Goal: Information Seeking & Learning: Learn about a topic

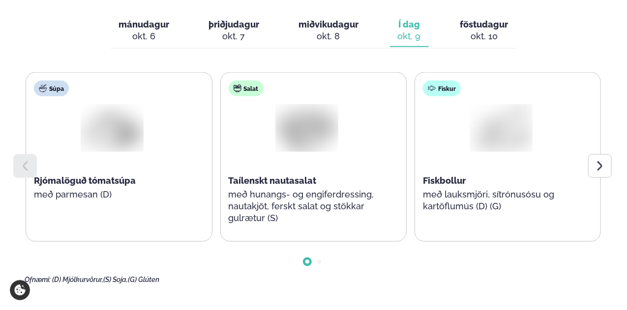
scroll to position [492, 0]
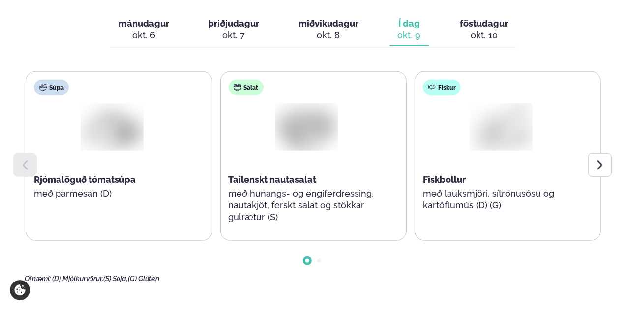
click at [318, 241] on div at bounding box center [313, 253] width 577 height 25
click at [318, 259] on span "Go to slide 2" at bounding box center [319, 261] width 4 height 4
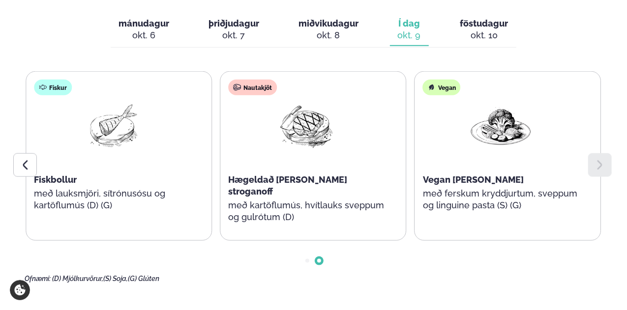
click at [301, 241] on div at bounding box center [313, 253] width 577 height 25
click at [306, 241] on div at bounding box center [313, 253] width 577 height 25
click at [308, 259] on span "Go to slide 1" at bounding box center [307, 261] width 4 height 4
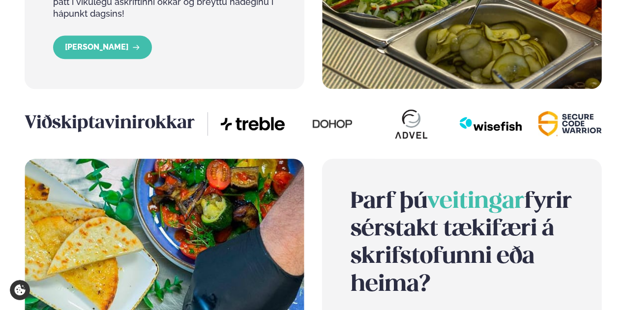
scroll to position [1131, 0]
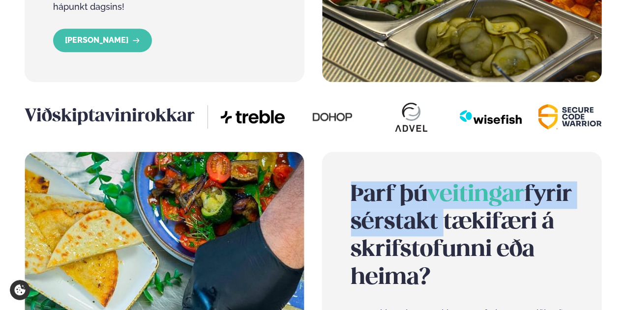
drag, startPoint x: 356, startPoint y: 153, endPoint x: 493, endPoint y: 176, distance: 138.0
click at [493, 181] on h2 "Þarf þú veitingar fyrir sérstakt tækifæri á skrifstofunni eða heima?" at bounding box center [462, 236] width 223 height 111
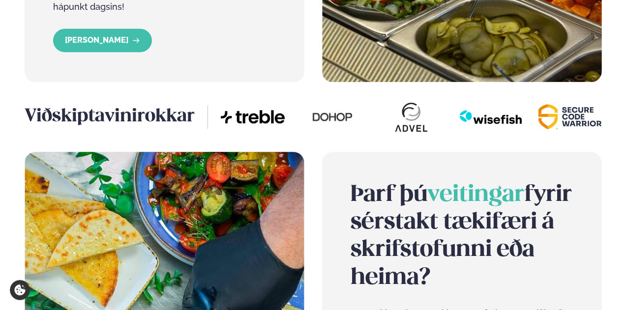
click at [439, 231] on h2 "Þarf þú veitingar fyrir sérstakt tækifæri á skrifstofunni eða heima?" at bounding box center [462, 236] width 223 height 111
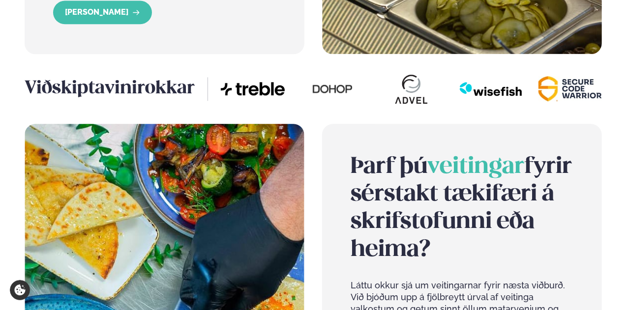
scroll to position [1180, 0]
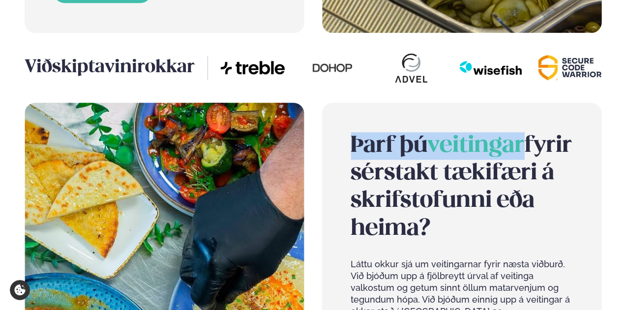
drag, startPoint x: 352, startPoint y: 91, endPoint x: 524, endPoint y: 117, distance: 173.4
click at [524, 132] on h2 "Þarf þú veitingar fyrir sérstakt tækifæri á skrifstofunni eða heima?" at bounding box center [462, 187] width 223 height 111
click at [447, 135] on span "veitingar" at bounding box center [476, 146] width 97 height 22
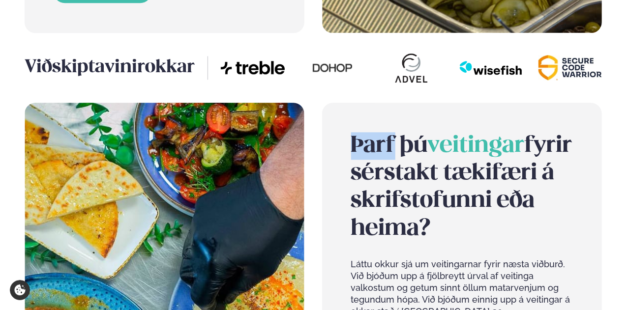
drag, startPoint x: 352, startPoint y: 103, endPoint x: 397, endPoint y: 110, distance: 45.8
click at [397, 132] on h2 "Þarf þú veitingar fyrir sérstakt tækifæri á skrifstofunni eða heima?" at bounding box center [462, 187] width 223 height 111
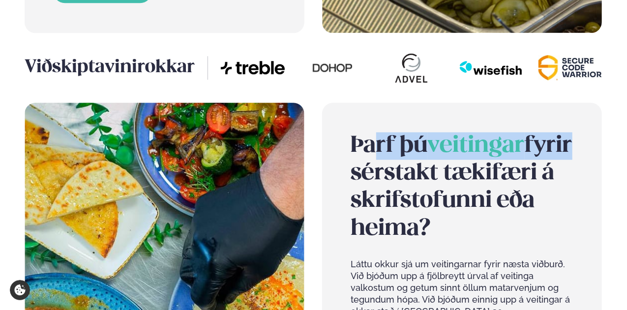
drag, startPoint x: 372, startPoint y: 109, endPoint x: 392, endPoint y: 144, distance: 41.0
click at [392, 144] on h2 "Þarf þú veitingar fyrir sérstakt tækifæri á skrifstofunni eða heima?" at bounding box center [462, 187] width 223 height 111
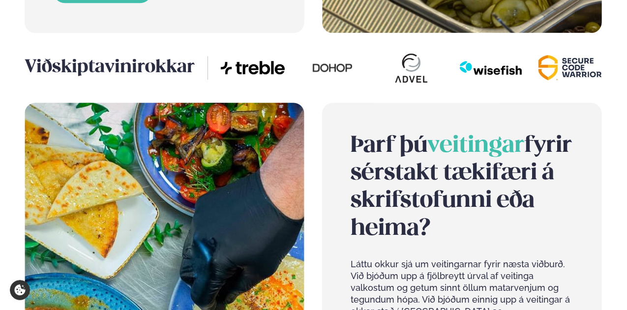
drag, startPoint x: 412, startPoint y: 165, endPoint x: 438, endPoint y: 173, distance: 27.2
click at [417, 165] on h2 "Þarf þú veitingar fyrir sérstakt tækifæri á skrifstofunni eða heima?" at bounding box center [462, 187] width 223 height 111
drag, startPoint x: 448, startPoint y: 213, endPoint x: 344, endPoint y: 122, distance: 138.3
click at [344, 122] on div "Þarf þú veitingar fyrir sérstakt tækifæri á skrifstofunni eða heima? Láttu okku…" at bounding box center [462, 245] width 280 height 284
click at [454, 219] on h2 "Þarf þú veitingar fyrir sérstakt tækifæri á skrifstofunni eða heima?" at bounding box center [462, 187] width 223 height 111
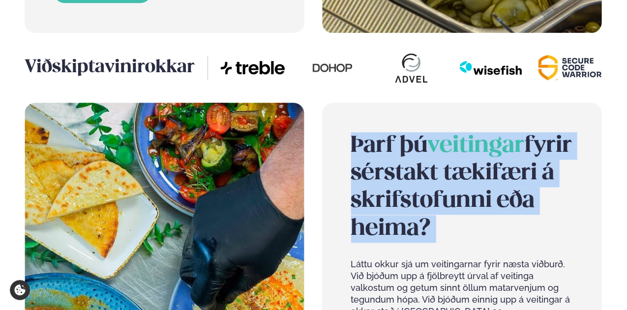
drag, startPoint x: 454, startPoint y: 219, endPoint x: 341, endPoint y: 105, distance: 160.3
click at [341, 105] on div "Þarf þú veitingar fyrir sérstakt tækifæri á skrifstofunni eða heima? Láttu okku…" at bounding box center [462, 245] width 280 height 284
click at [384, 132] on h2 "Þarf þú veitingar fyrir sérstakt tækifæri á skrifstofunni eða heima?" at bounding box center [462, 187] width 223 height 111
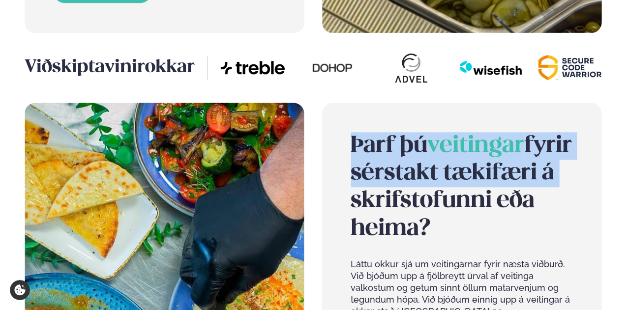
drag, startPoint x: 351, startPoint y: 96, endPoint x: 475, endPoint y: 158, distance: 139.0
click at [473, 152] on h2 "Þarf þú veitingar fyrir sérstakt tækifæri á skrifstofunni eða heima?" at bounding box center [462, 187] width 223 height 111
drag, startPoint x: 460, startPoint y: 225, endPoint x: 339, endPoint y: 106, distance: 169.7
click at [326, 103] on div "Þarf þú veitingar fyrir sérstakt tækifæri á skrifstofunni eða heima? Láttu okku…" at bounding box center [462, 245] width 280 height 284
click at [406, 155] on h2 "Þarf þú veitingar fyrir sérstakt tækifæri á skrifstofunni eða heima?" at bounding box center [462, 187] width 223 height 111
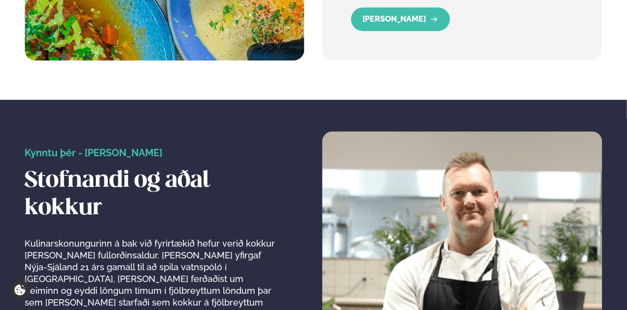
scroll to position [1623, 0]
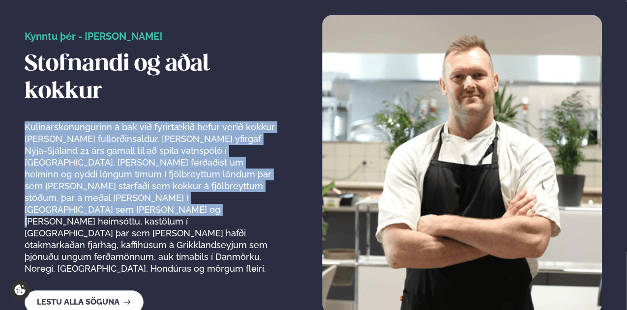
drag, startPoint x: 25, startPoint y: 110, endPoint x: 201, endPoint y: 188, distance: 192.4
click at [199, 188] on p "Kulinarskonungurinn á bak við fyrirtækið hefur verið kokkur [PERSON_NAME] fullo…" at bounding box center [150, 197] width 251 height 153
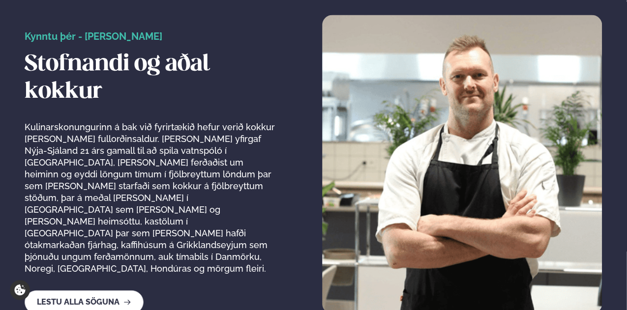
click at [216, 196] on p "Kulinarskonungurinn á bak við fyrirtækið hefur verið kokkur [PERSON_NAME] fullo…" at bounding box center [150, 197] width 251 height 153
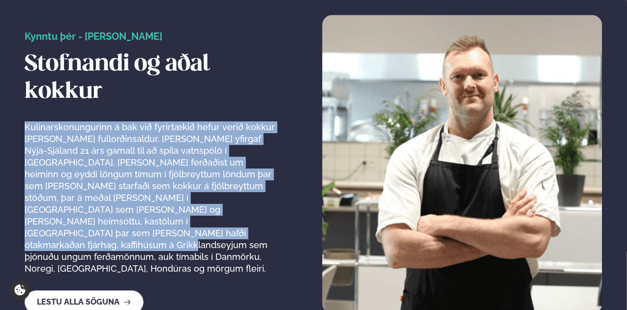
drag, startPoint x: 184, startPoint y: 193, endPoint x: 17, endPoint y: 115, distance: 184.5
click at [17, 115] on div "Kynntu þér - [PERSON_NAME] Stofnandi og aðal kokkur Kulinarskonungurinn á bak v…" at bounding box center [313, 164] width 627 height 299
click at [28, 121] on p "Kulinarskonungurinn á bak við fyrirtækið hefur verið kokkur [PERSON_NAME] fullo…" at bounding box center [150, 197] width 251 height 153
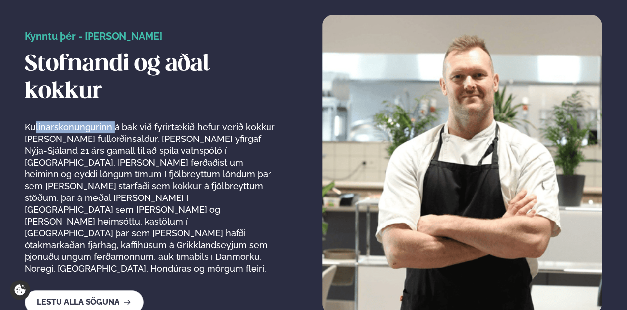
drag, startPoint x: 32, startPoint y: 114, endPoint x: 113, endPoint y: 116, distance: 80.2
click at [113, 121] on p "Kulinarskonungurinn á bak við fyrirtækið hefur verið kokkur [PERSON_NAME] fullo…" at bounding box center [150, 197] width 251 height 153
drag, startPoint x: 26, startPoint y: 116, endPoint x: 104, endPoint y: 117, distance: 78.7
click at [104, 121] on p "Kulinarskonungurinn á bak við fyrirtækið hefur verið kokkur [PERSON_NAME] fullo…" at bounding box center [150, 197] width 251 height 153
click at [109, 121] on p "Kulinarskonungurinn á bak við fyrirtækið hefur verið kokkur [PERSON_NAME] fullo…" at bounding box center [150, 197] width 251 height 153
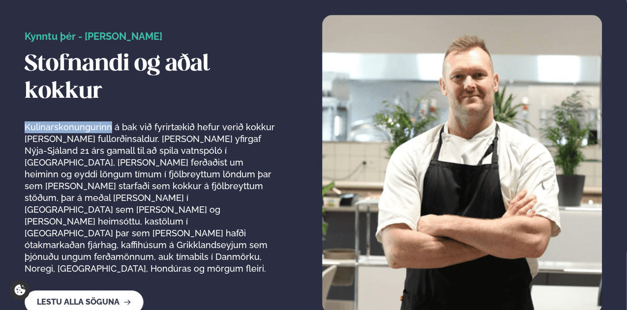
drag, startPoint x: 110, startPoint y: 116, endPoint x: 12, endPoint y: 110, distance: 97.5
click at [12, 110] on div "Kynntu þér - [PERSON_NAME] Stofnandi og aðal kokkur Kulinarskonungurinn á bak v…" at bounding box center [313, 164] width 627 height 299
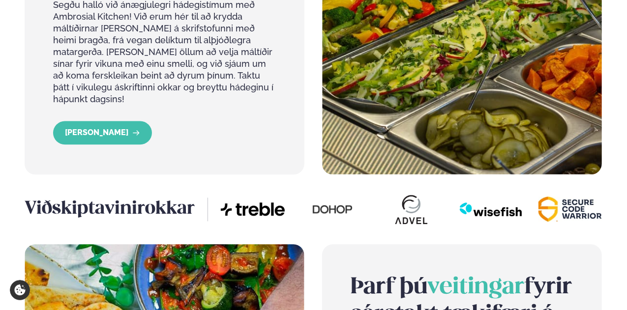
scroll to position [854, 0]
